Goal: Information Seeking & Learning: Learn about a topic

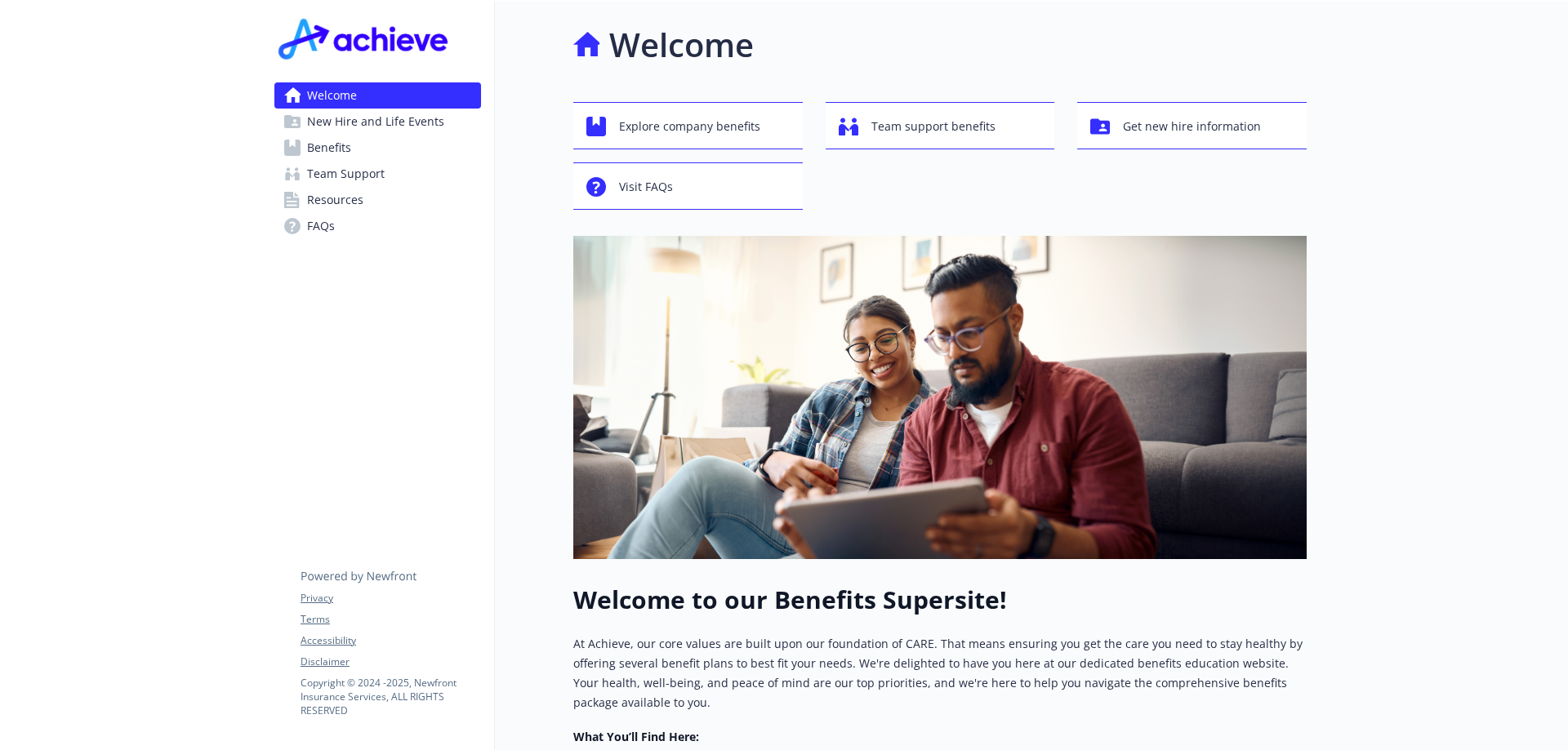
click at [339, 148] on span "Benefits" at bounding box center [329, 148] width 44 height 26
